Goal: Task Accomplishment & Management: Use online tool/utility

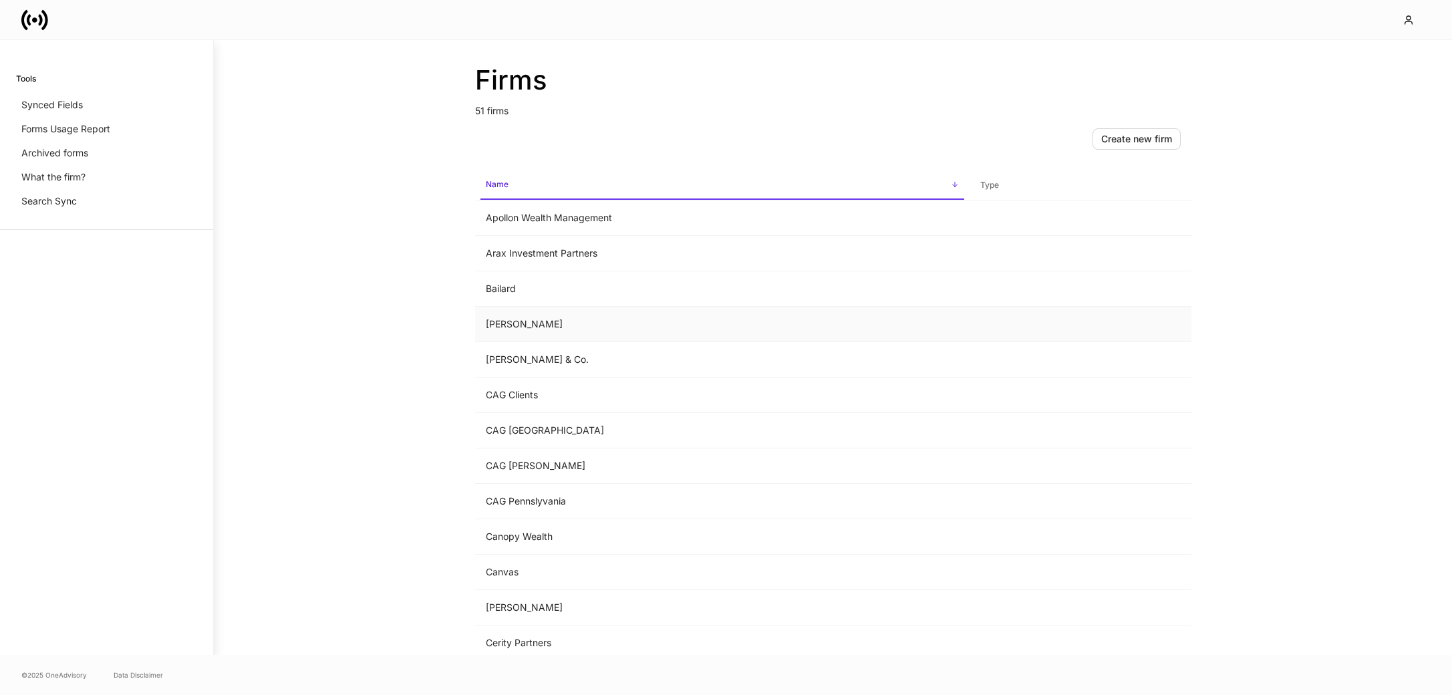
click at [557, 329] on td "Balentine" at bounding box center [722, 324] width 495 height 35
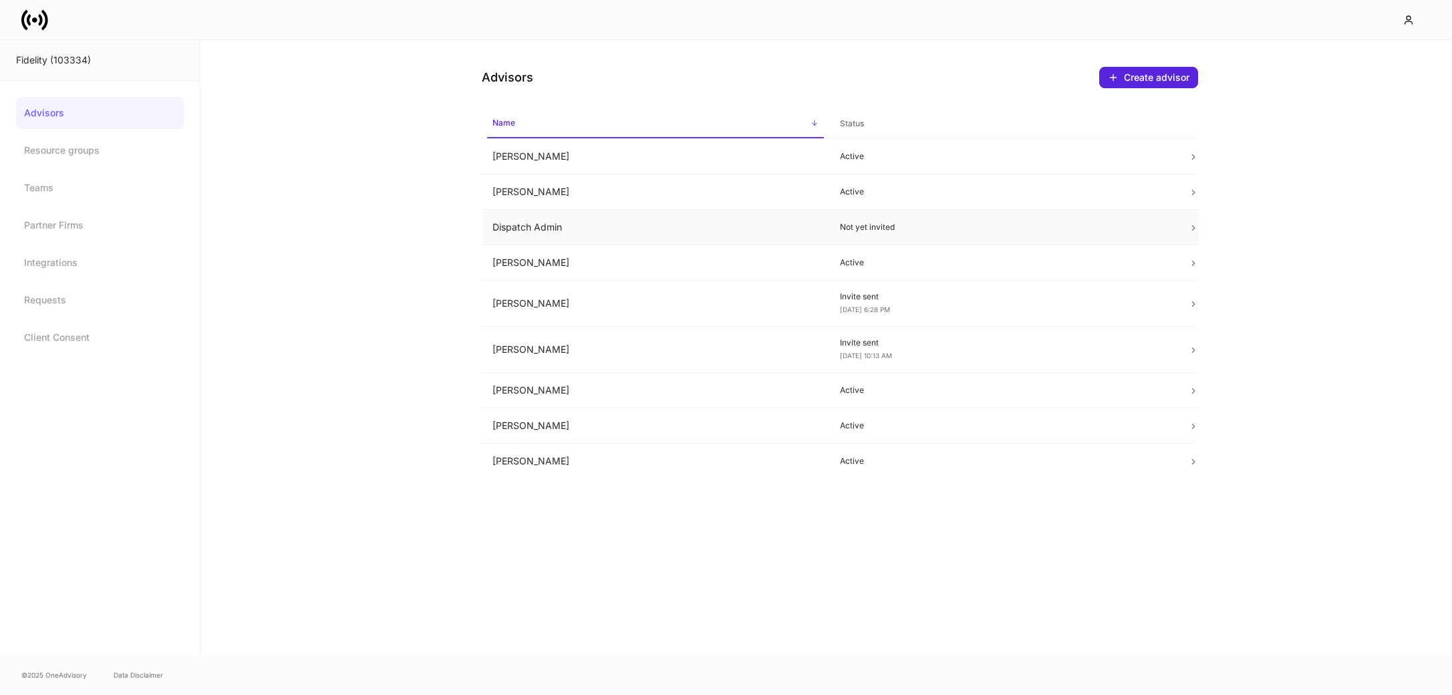
click at [602, 217] on td "Dispatch Admin" at bounding box center [656, 227] width 348 height 35
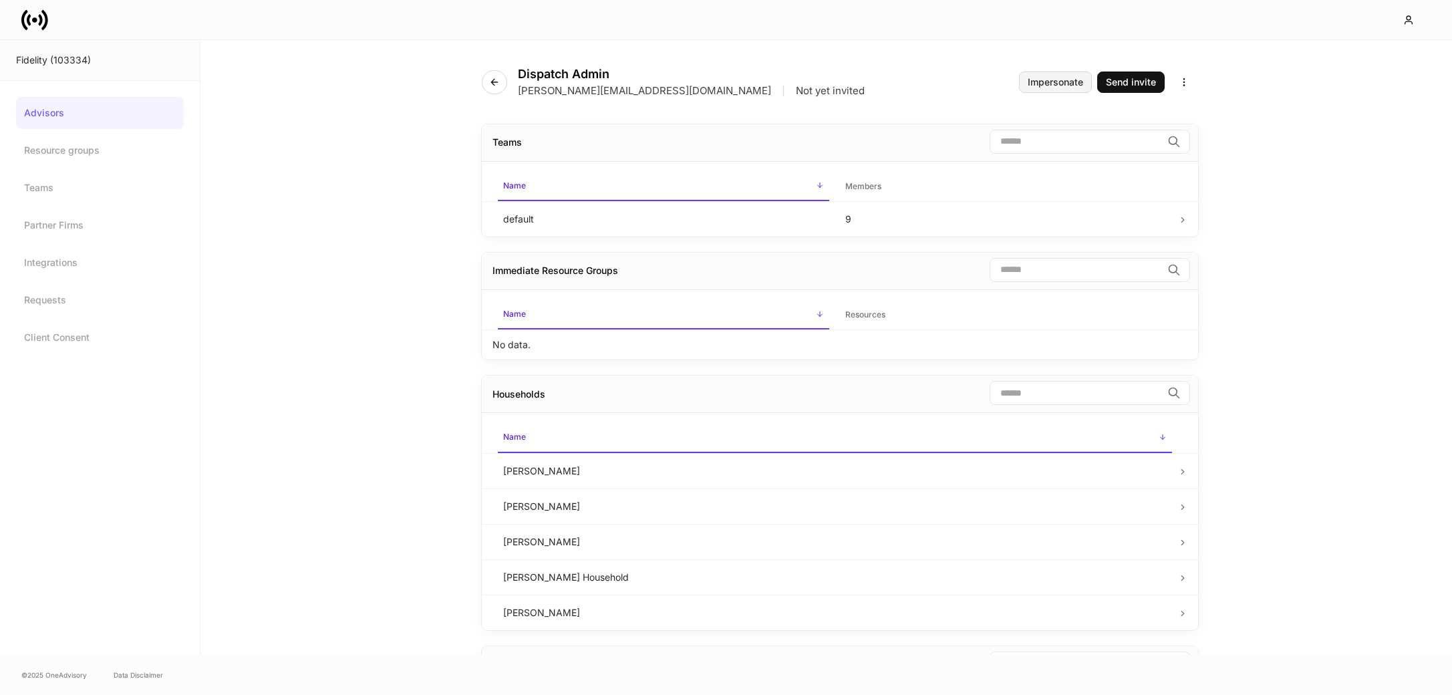
click at [1035, 82] on div "Impersonate" at bounding box center [1055, 82] width 55 height 9
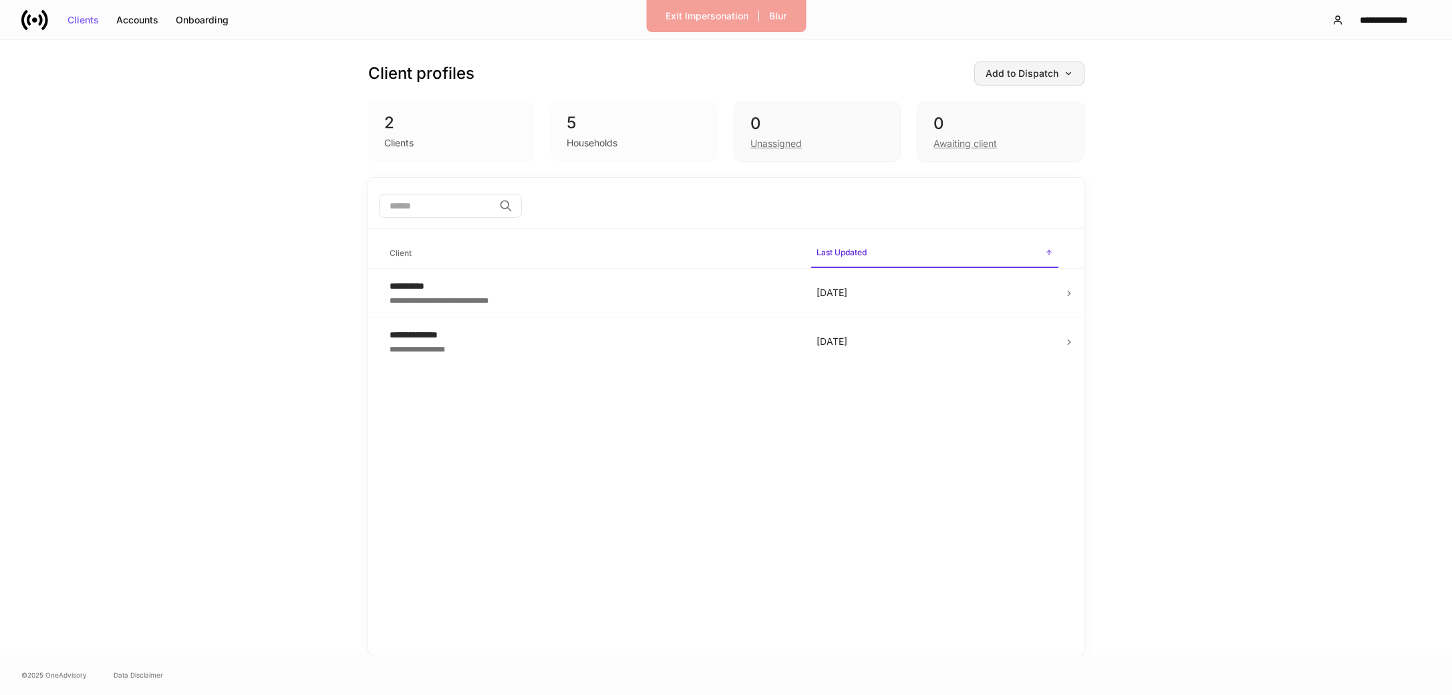
click at [1054, 76] on div "Add to Dispatch" at bounding box center [1030, 73] width 88 height 9
click at [1025, 202] on div "View uploaded accounts" at bounding box center [1008, 208] width 108 height 13
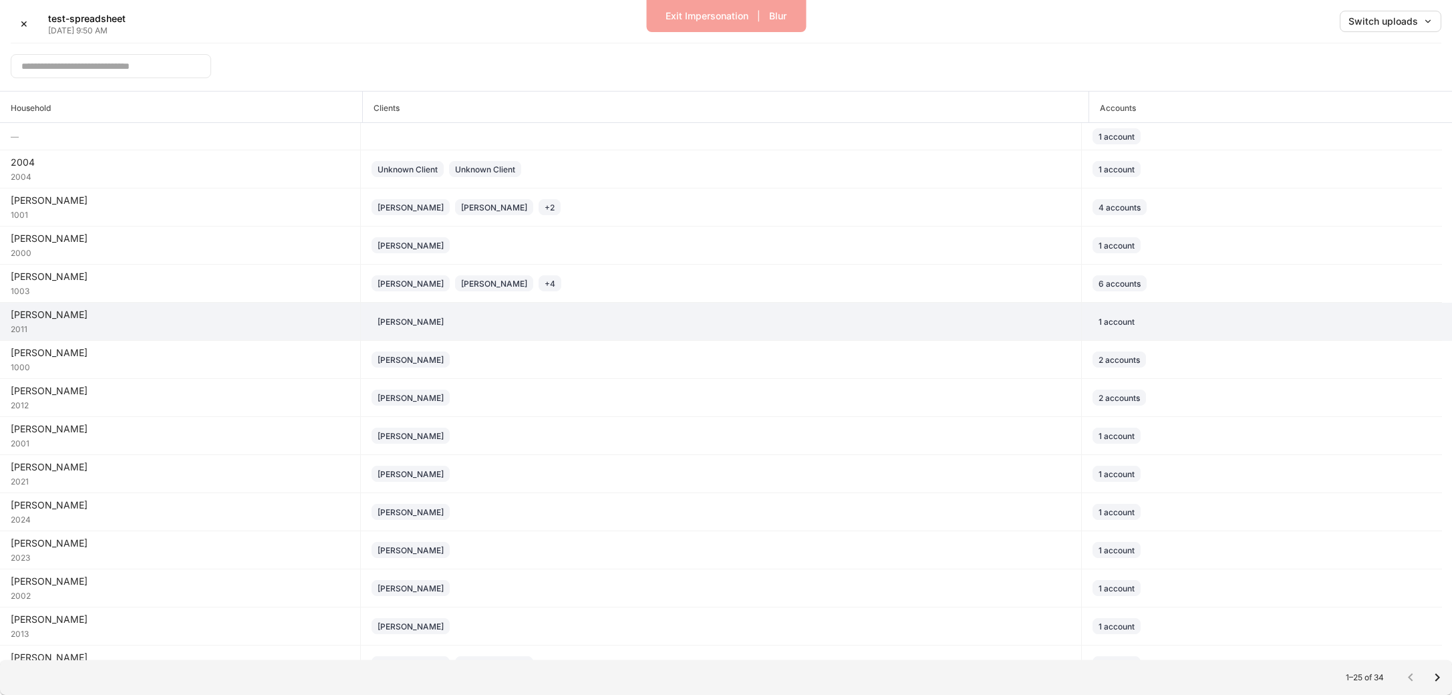
drag, startPoint x: 213, startPoint y: 329, endPoint x: 190, endPoint y: 331, distance: 22.8
click at [213, 330] on div "2011" at bounding box center [180, 327] width 339 height 13
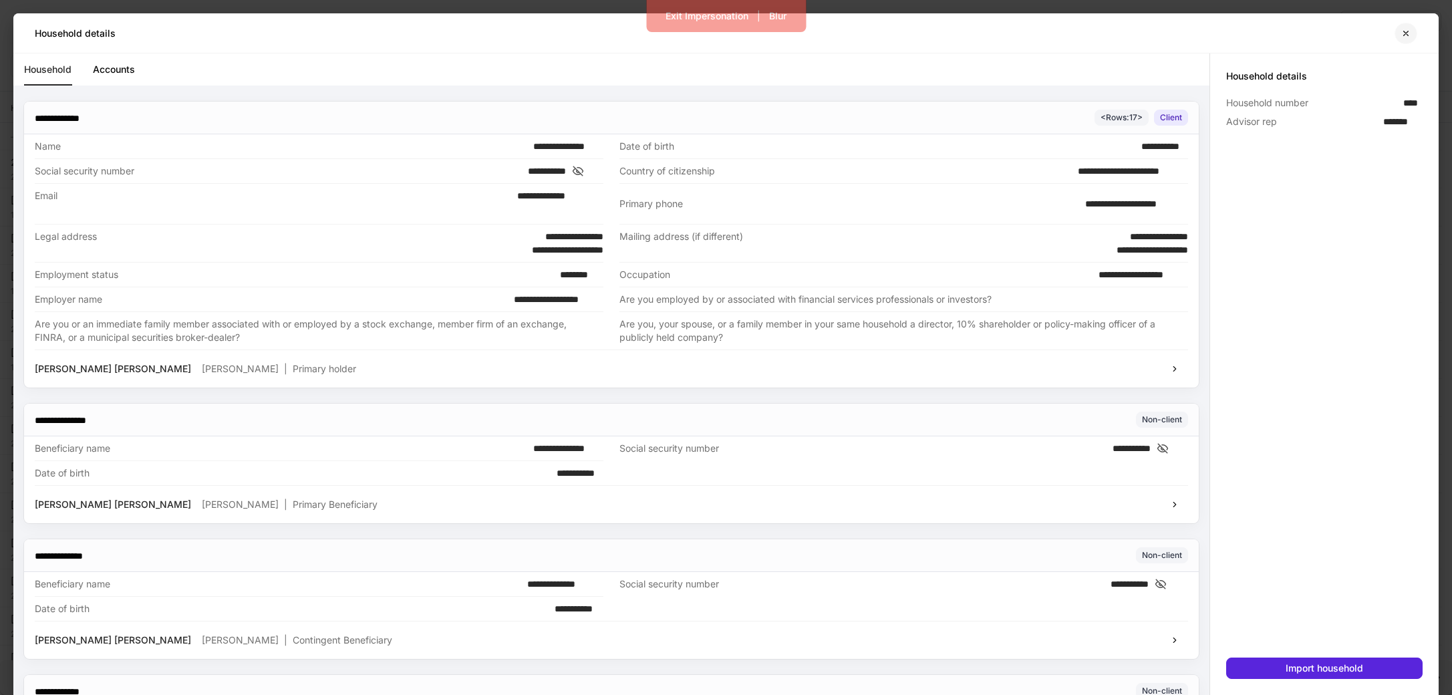
click at [1409, 33] on icon "button" at bounding box center [1406, 33] width 11 height 11
